Goal: Use online tool/utility: Utilize a website feature to perform a specific function

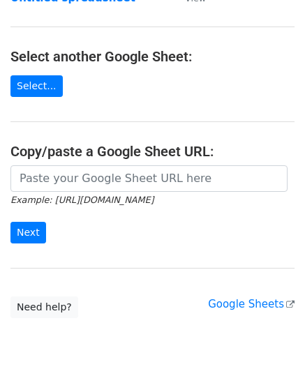
scroll to position [139, 0]
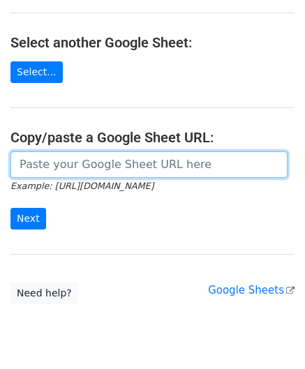
click at [38, 155] on input "url" at bounding box center [148, 164] width 277 height 26
paste input "[URL][DOMAIN_NAME]"
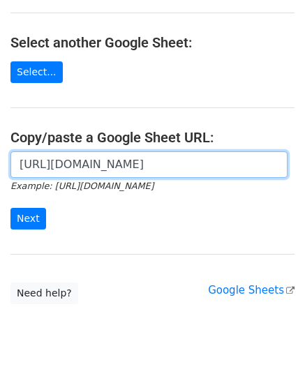
scroll to position [0, 296]
type input "[URL][DOMAIN_NAME]"
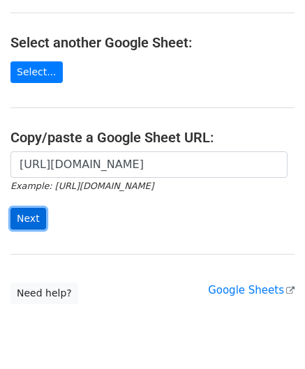
click at [30, 217] on input "Next" at bounding box center [28, 219] width 36 height 22
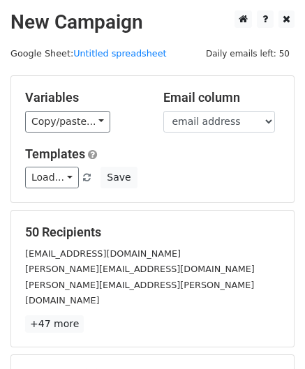
scroll to position [170, 0]
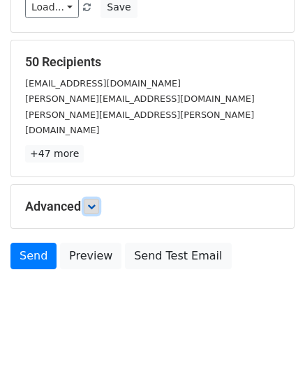
click at [92, 202] on icon at bounding box center [91, 206] width 8 height 8
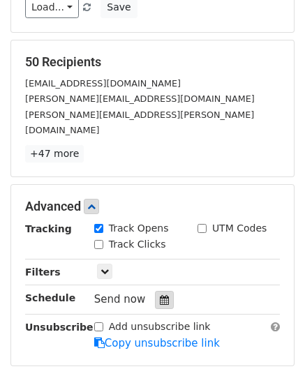
click at [160, 295] on icon at bounding box center [164, 300] width 9 height 10
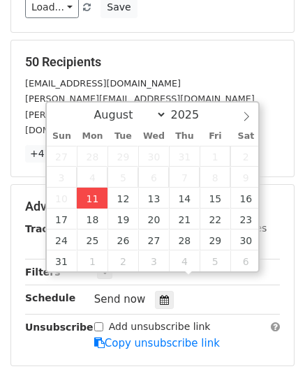
type input "2025-08-11 12:00"
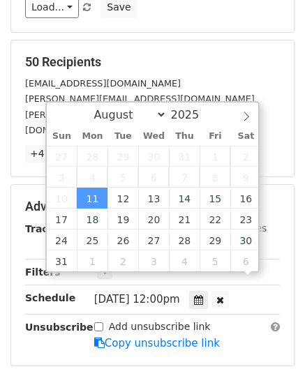
scroll to position [0, 0]
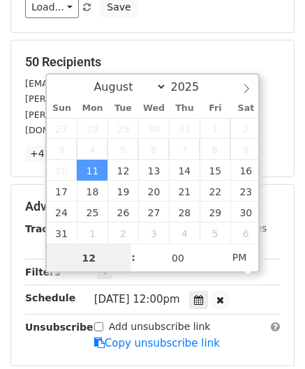
paste input "Hour"
type input "2"
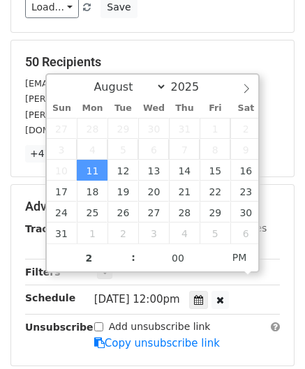
type input "2025-08-11 14:00"
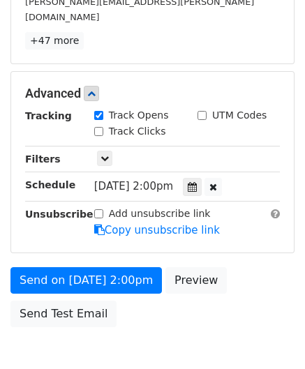
scroll to position [339, 0]
